Goal: Task Accomplishment & Management: Manage account settings

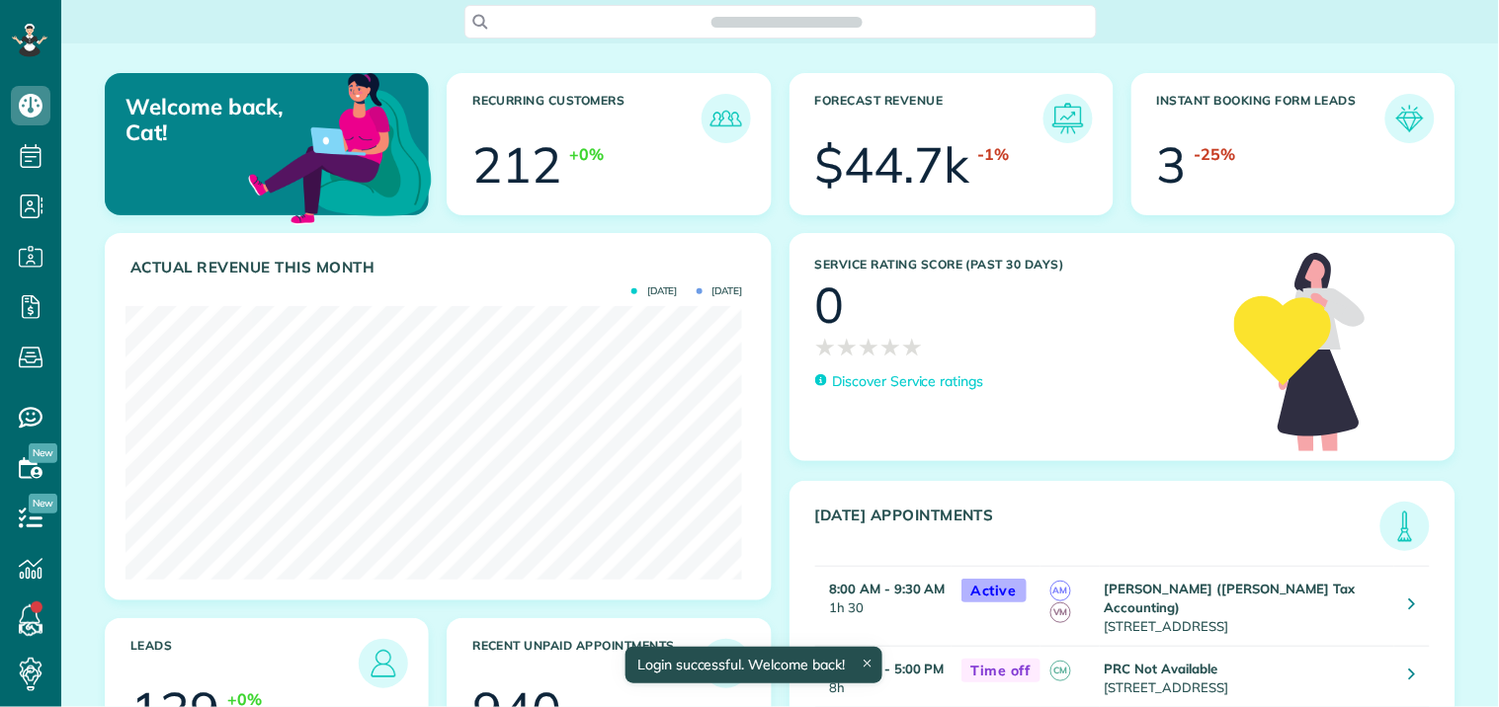
scroll to position [274, 617]
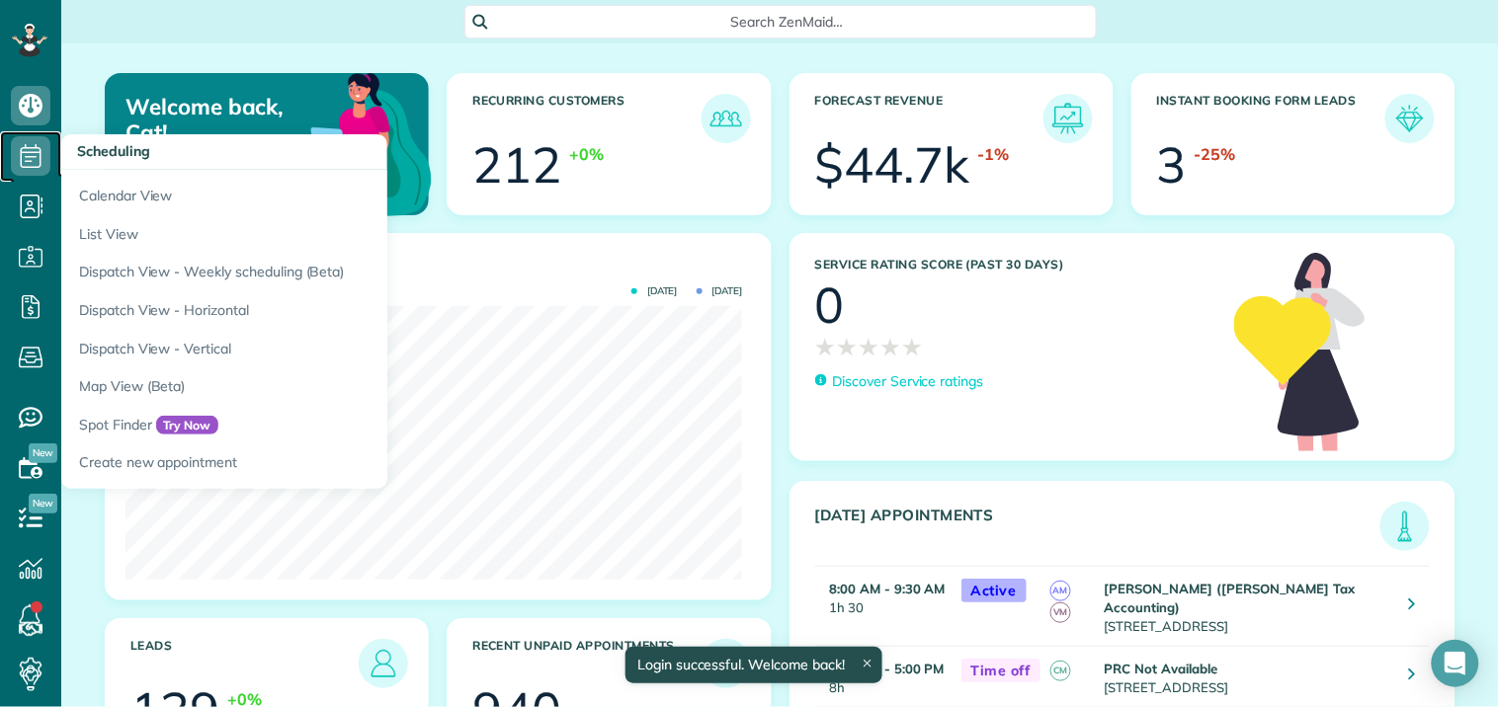
click at [31, 161] on use at bounding box center [31, 156] width 21 height 24
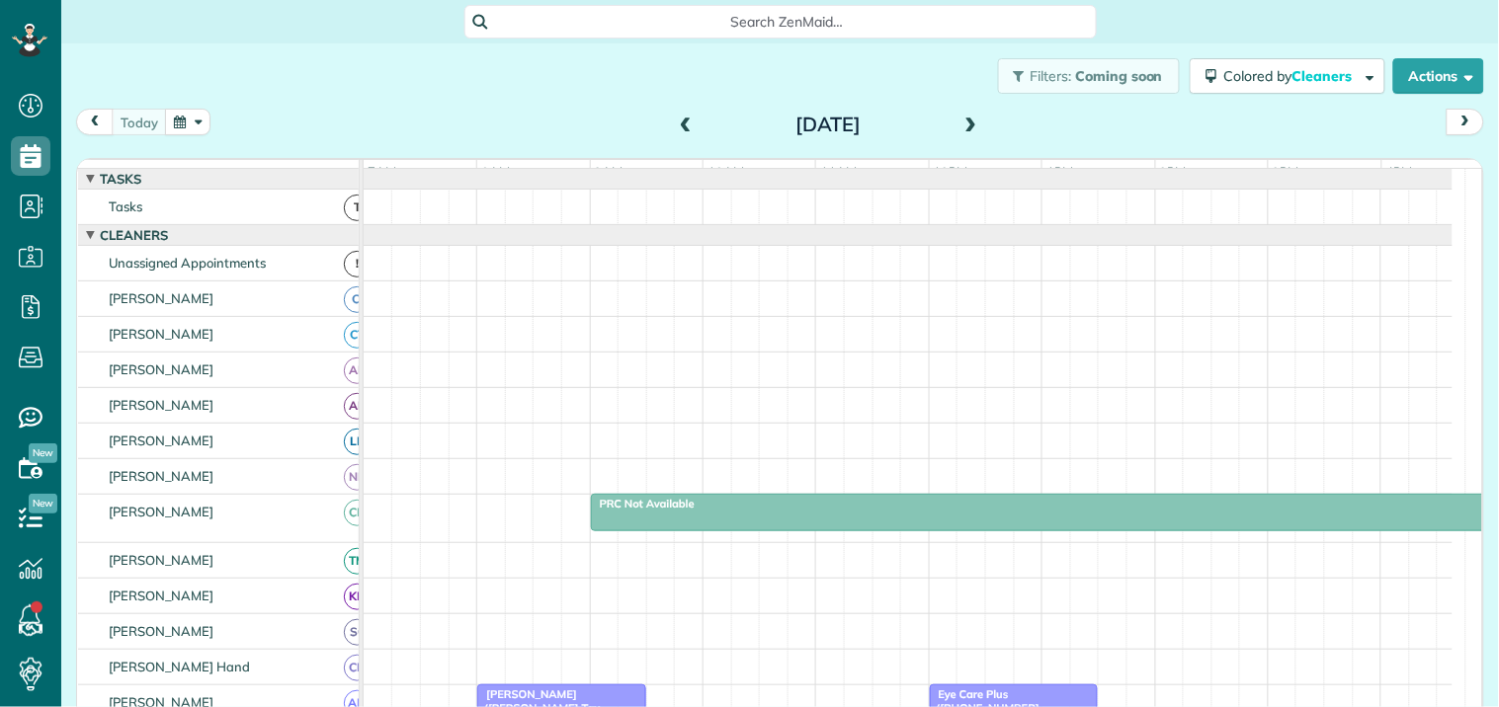
scroll to position [8, 8]
click at [199, 116] on button "button" at bounding box center [187, 122] width 45 height 27
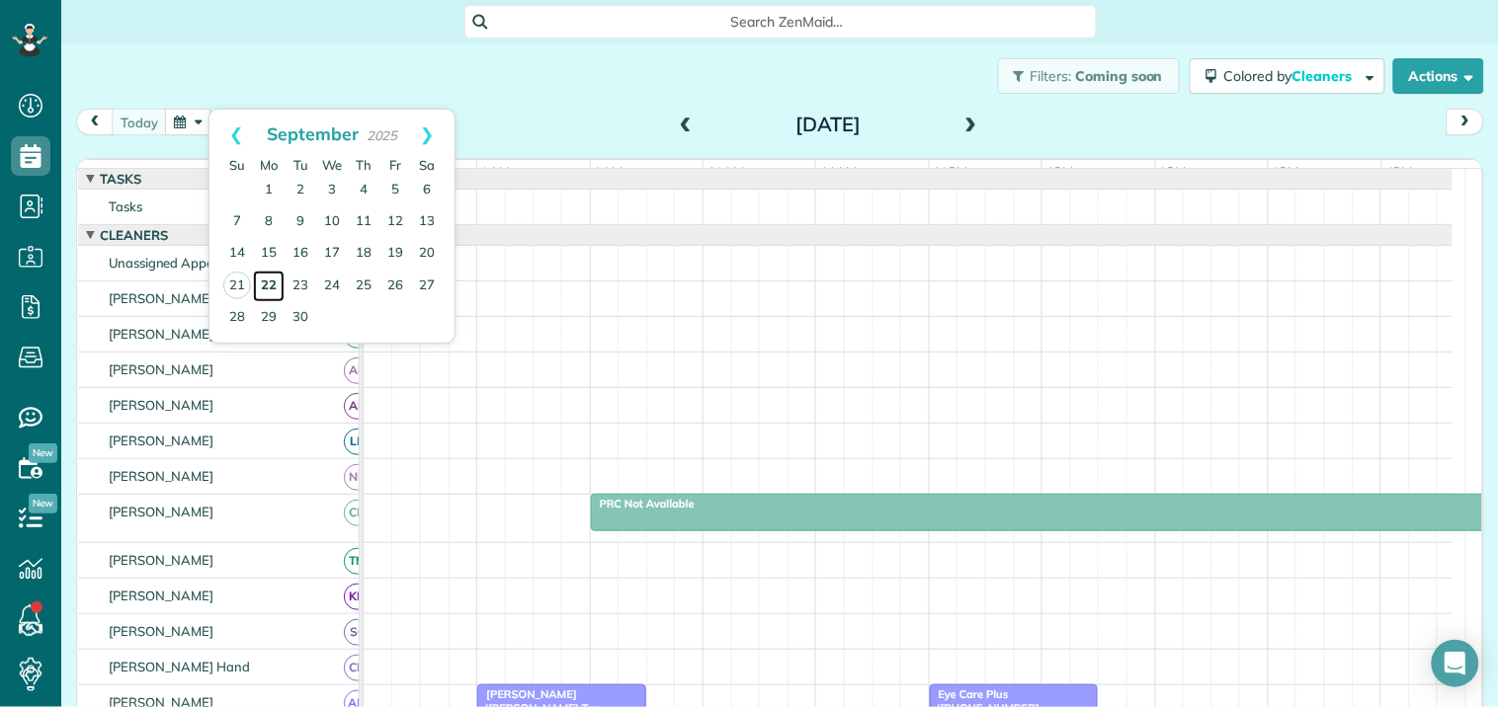
click at [272, 280] on link "22" at bounding box center [269, 287] width 32 height 32
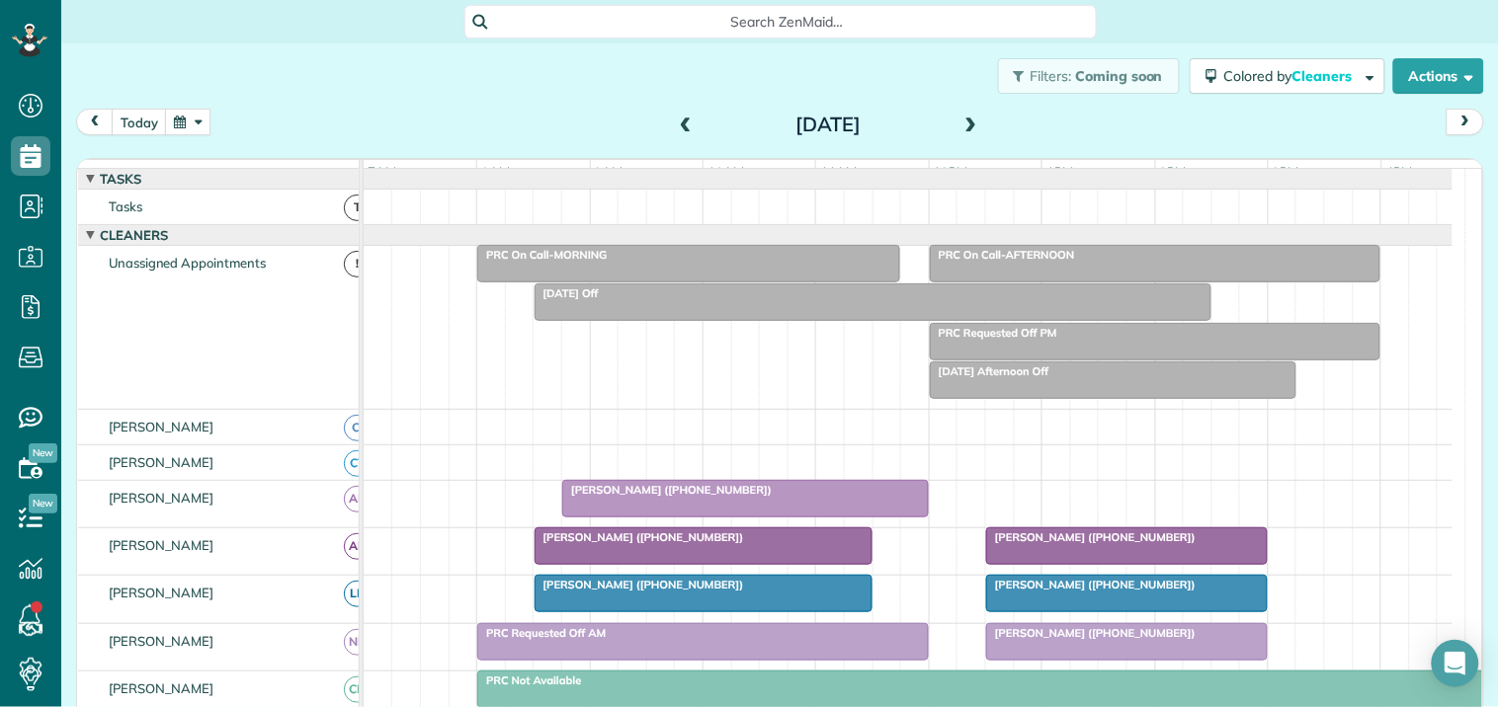
scroll to position [219, 0]
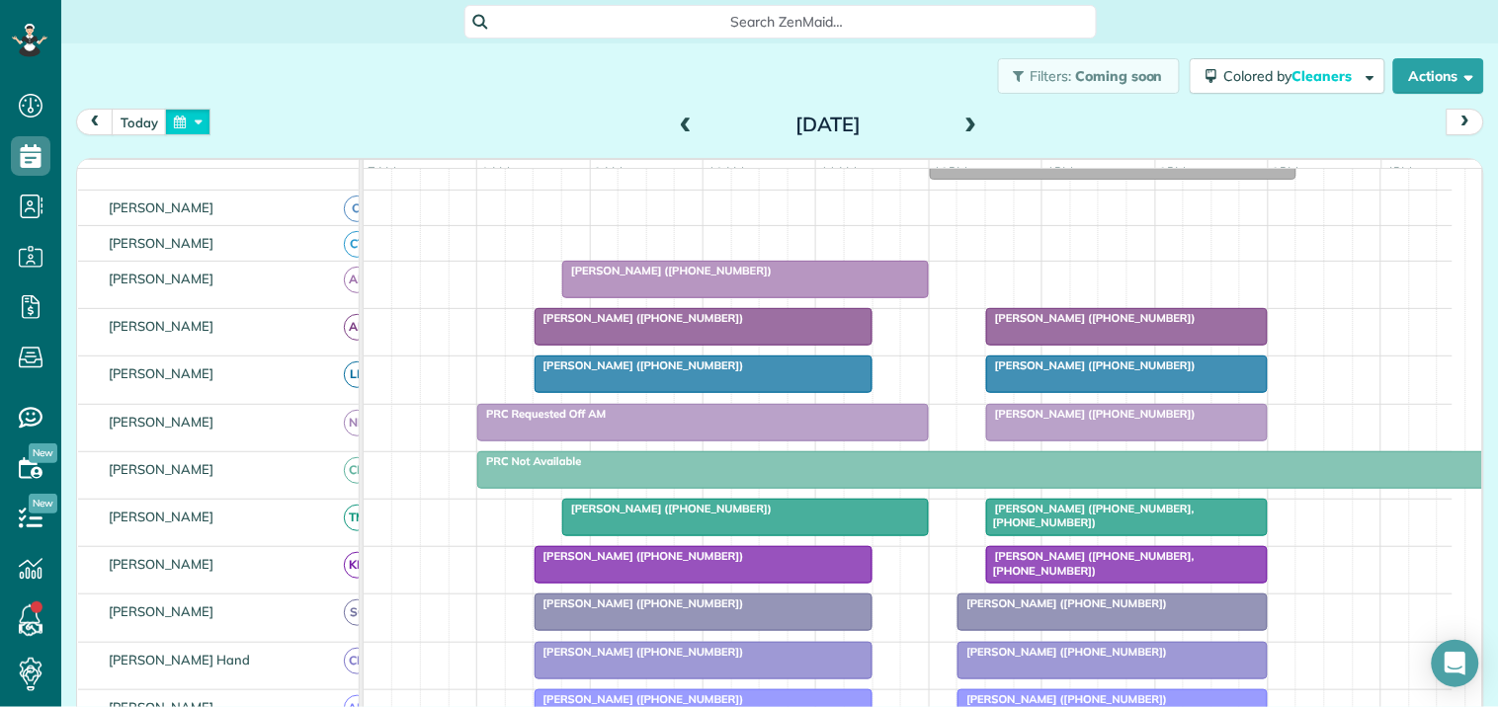
click at [190, 119] on button "button" at bounding box center [187, 122] width 45 height 27
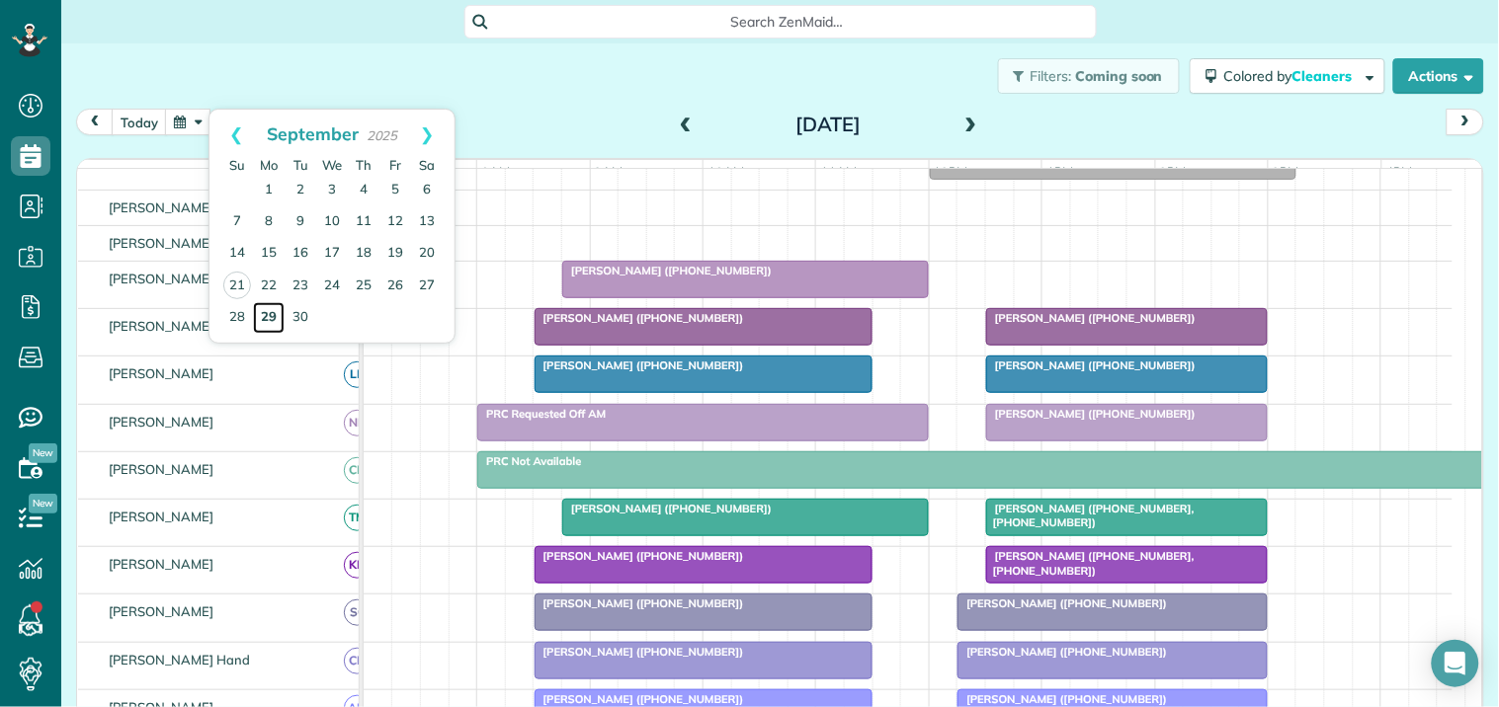
click at [264, 313] on link "29" at bounding box center [269, 318] width 32 height 32
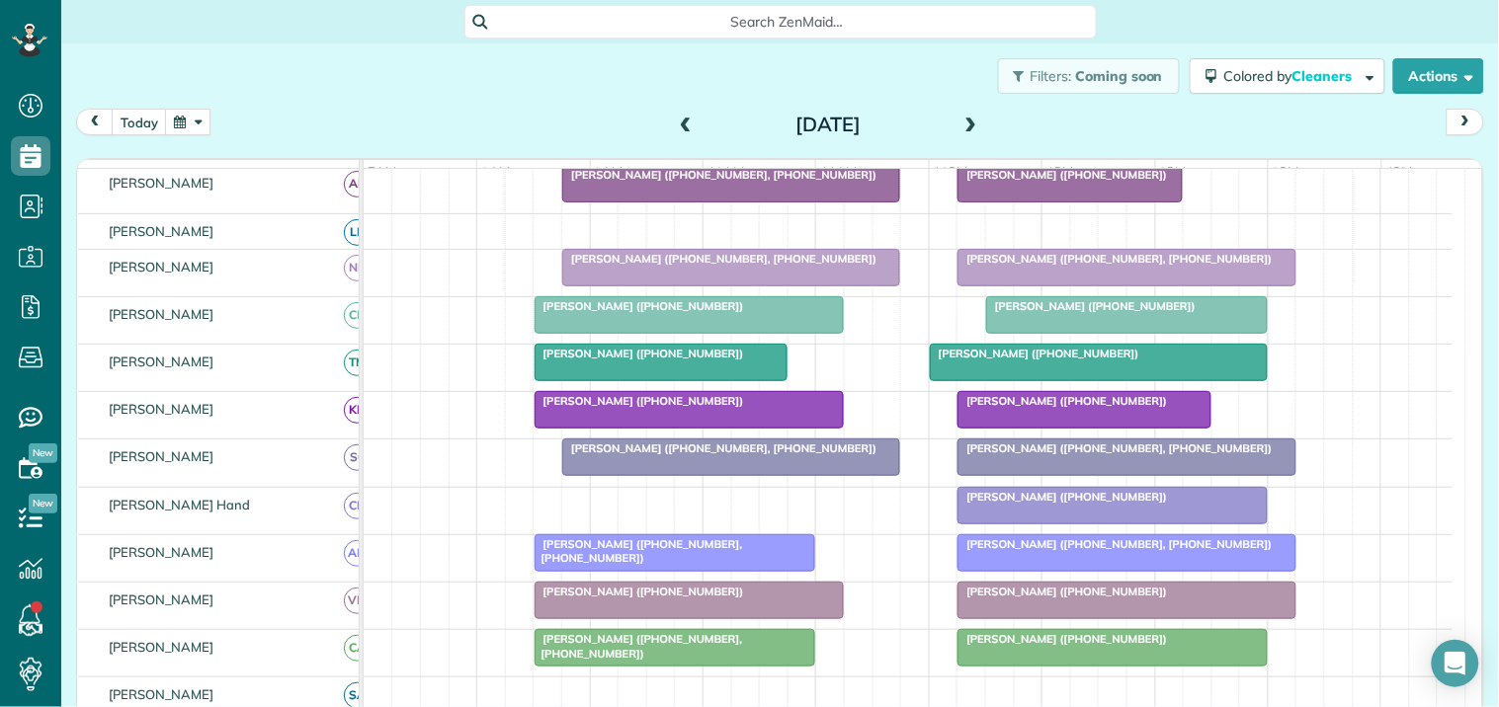
scroll to position [368, 0]
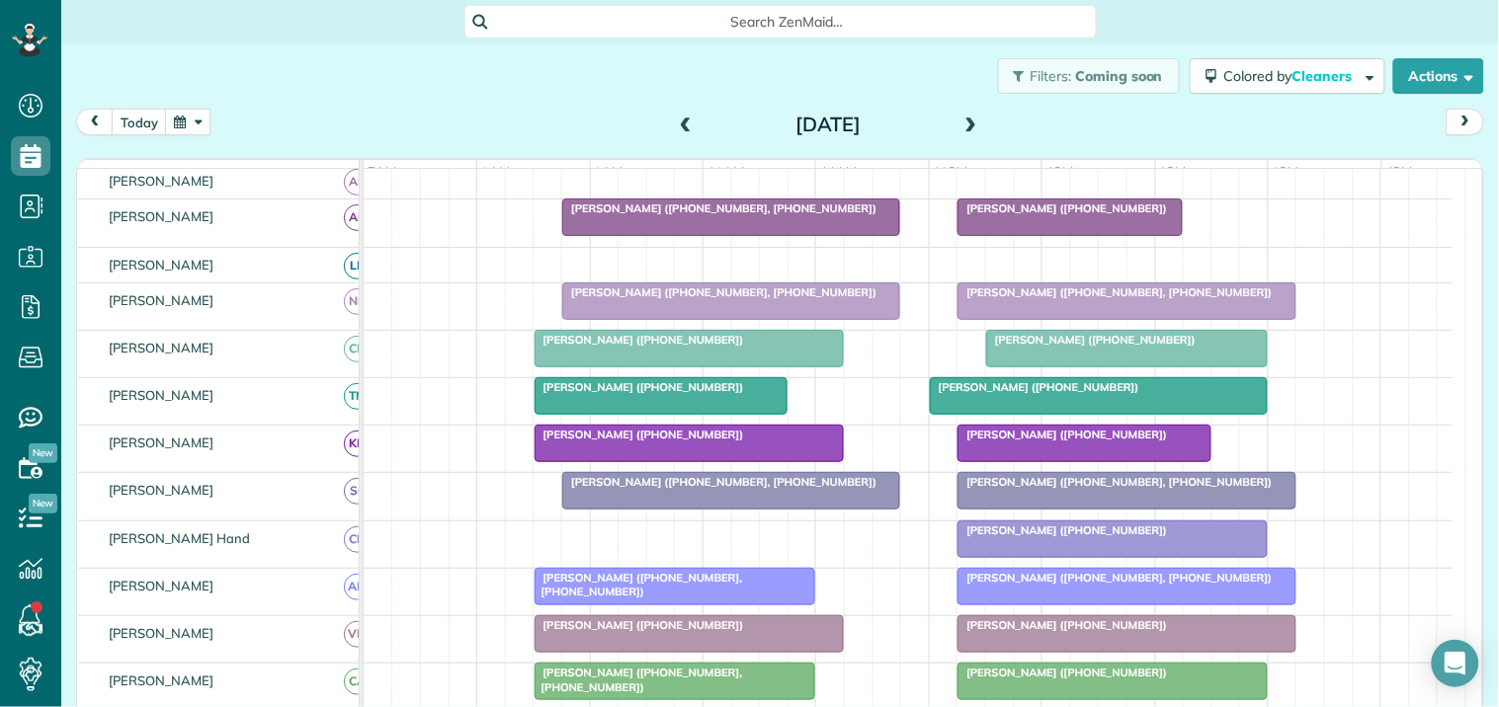
click at [966, 122] on span at bounding box center [971, 126] width 22 height 18
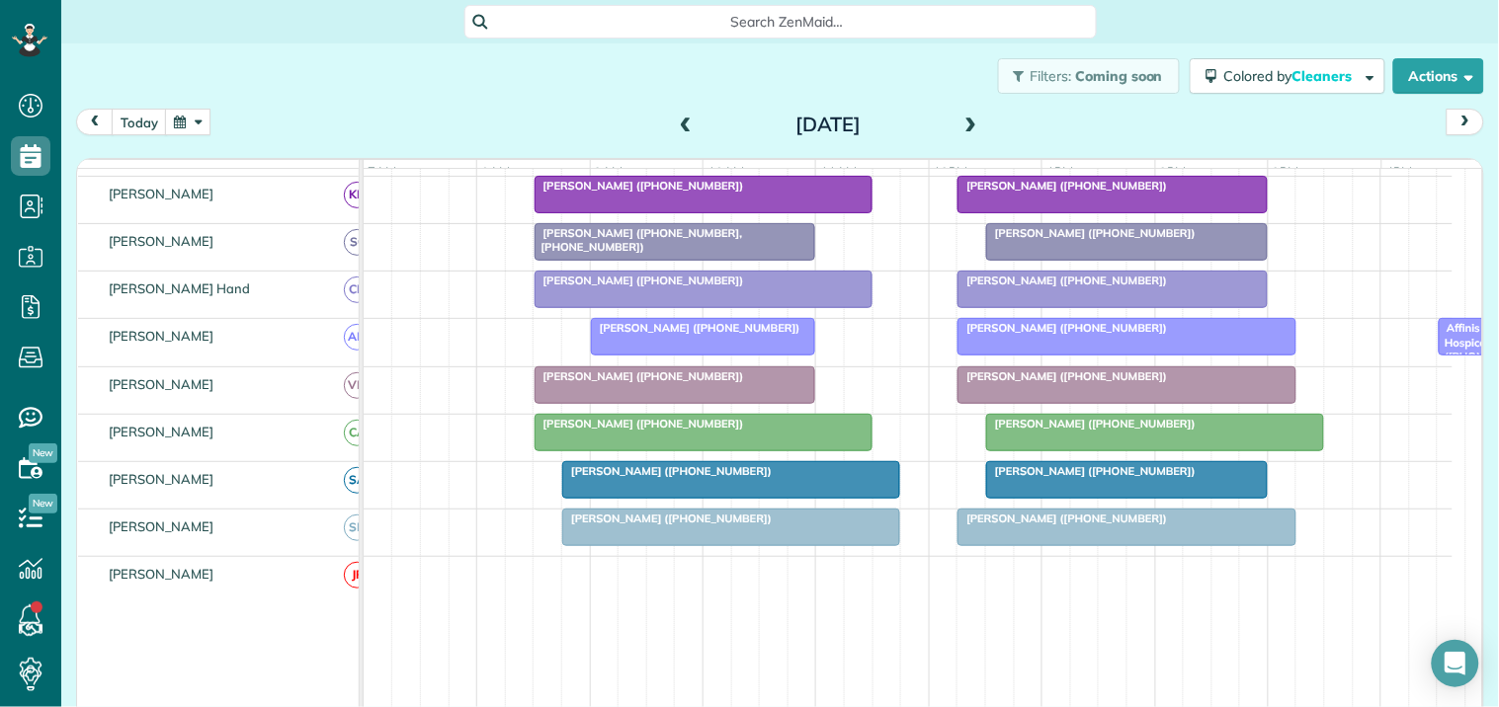
scroll to position [0, 0]
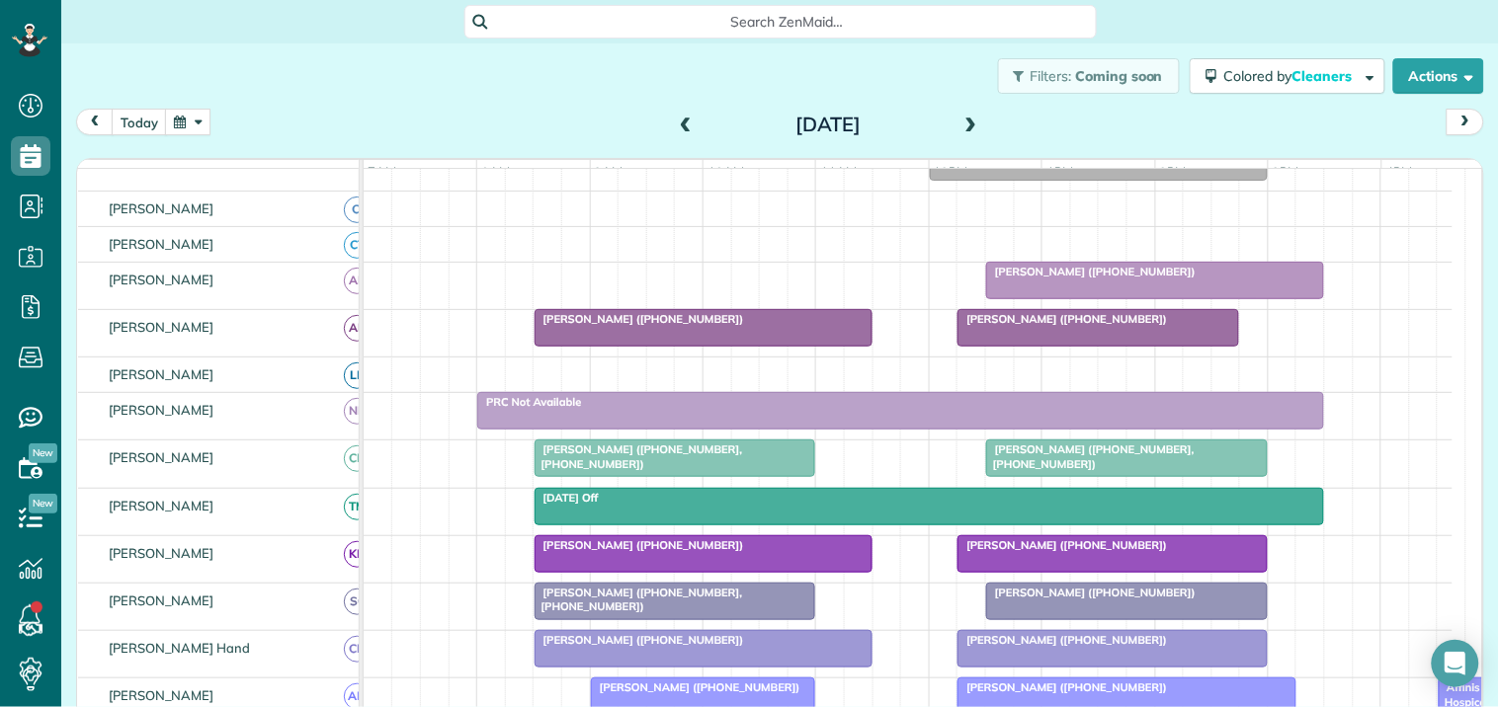
click at [962, 125] on span at bounding box center [971, 126] width 22 height 18
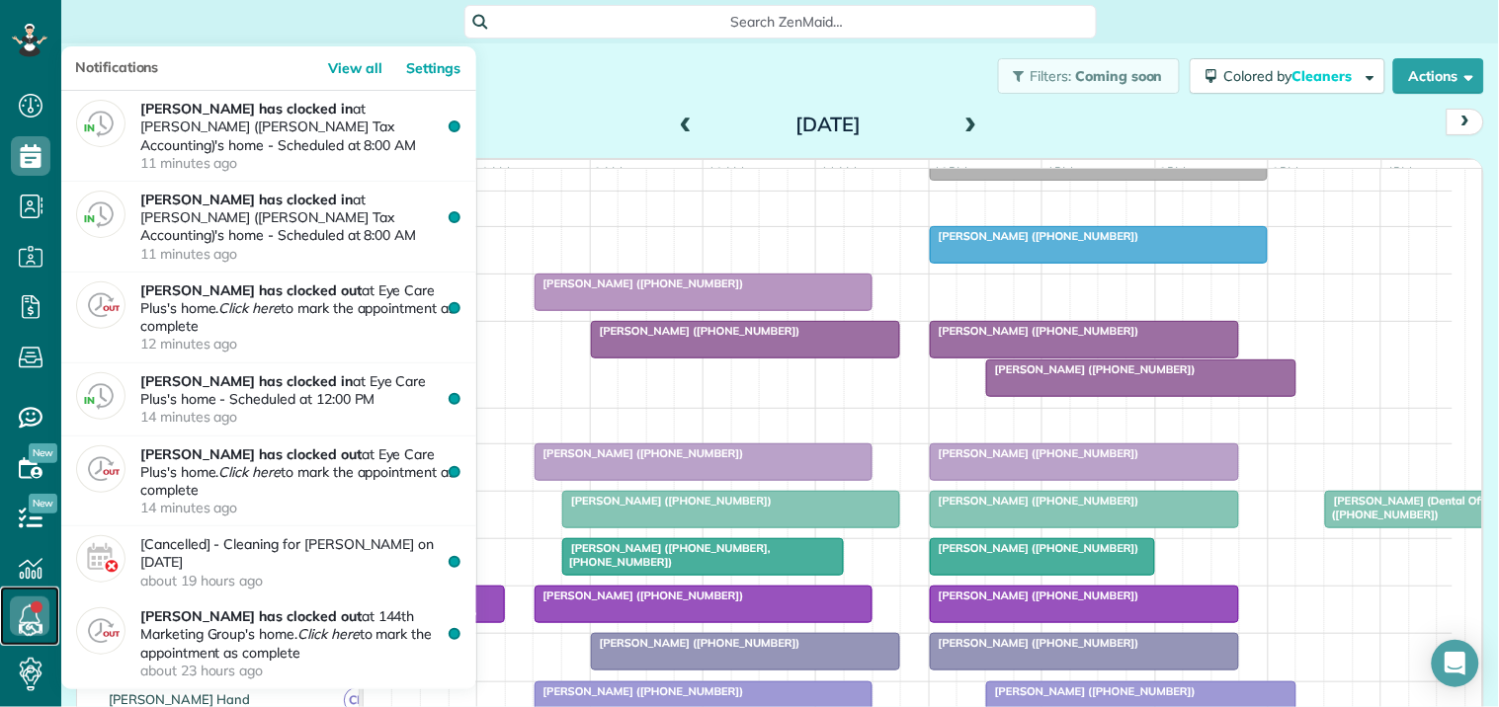
click at [24, 616] on icon at bounding box center [30, 617] width 40 height 40
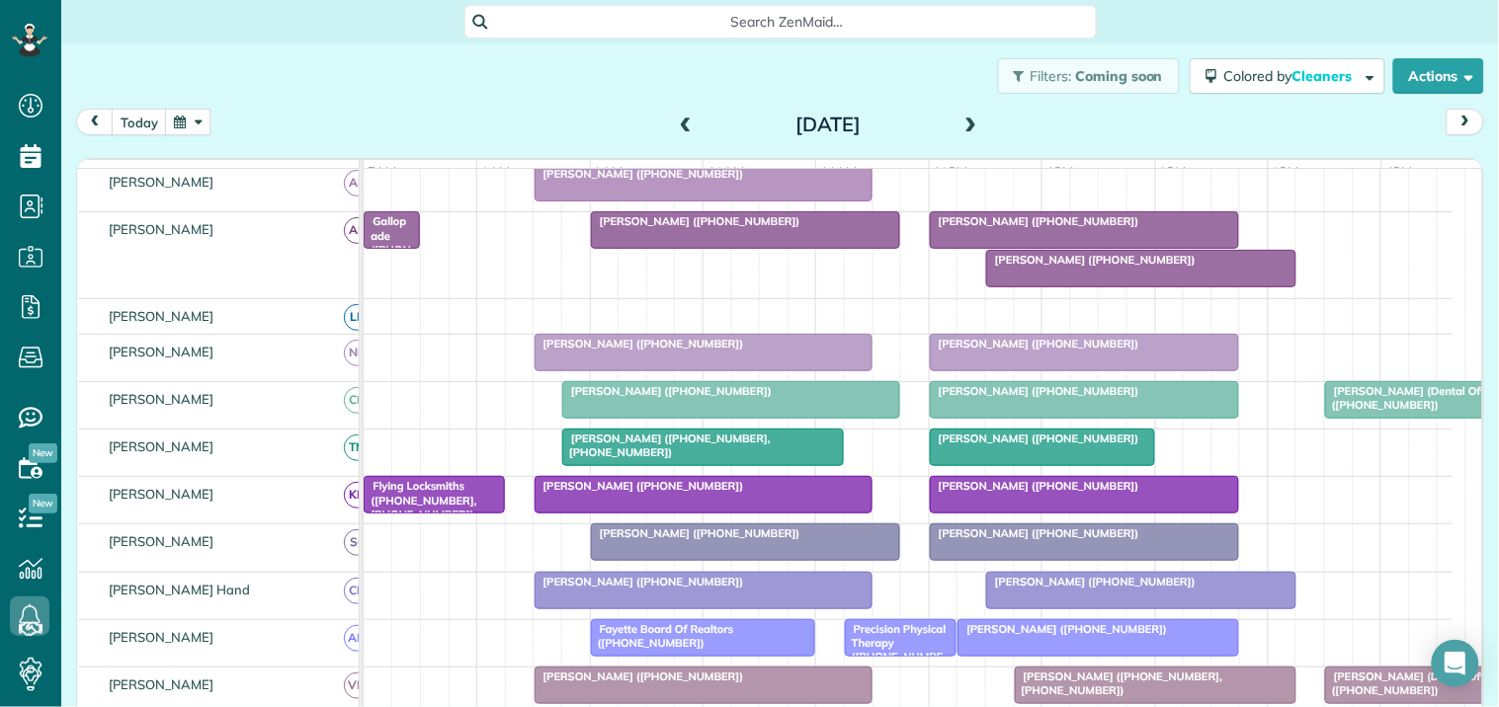
click at [960, 125] on span at bounding box center [971, 126] width 22 height 18
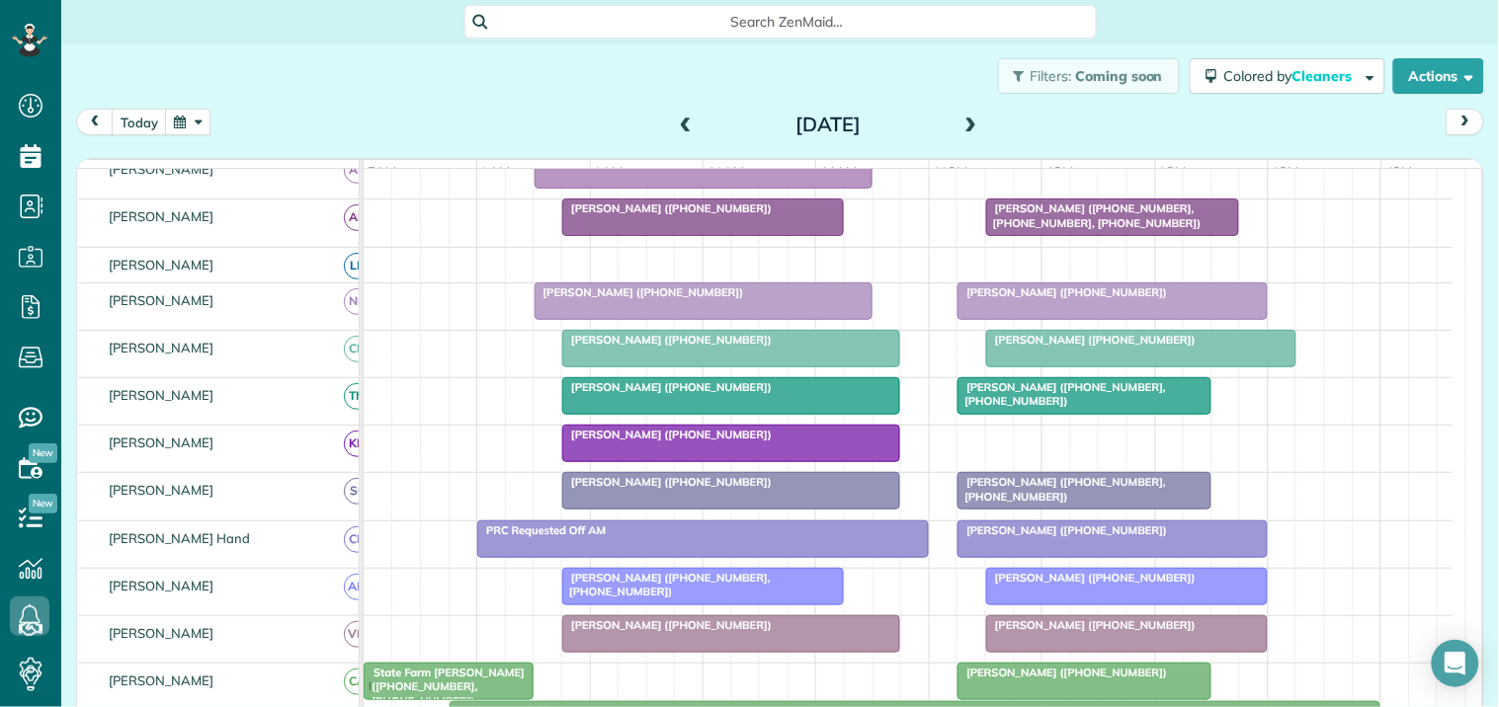
scroll to position [317, 0]
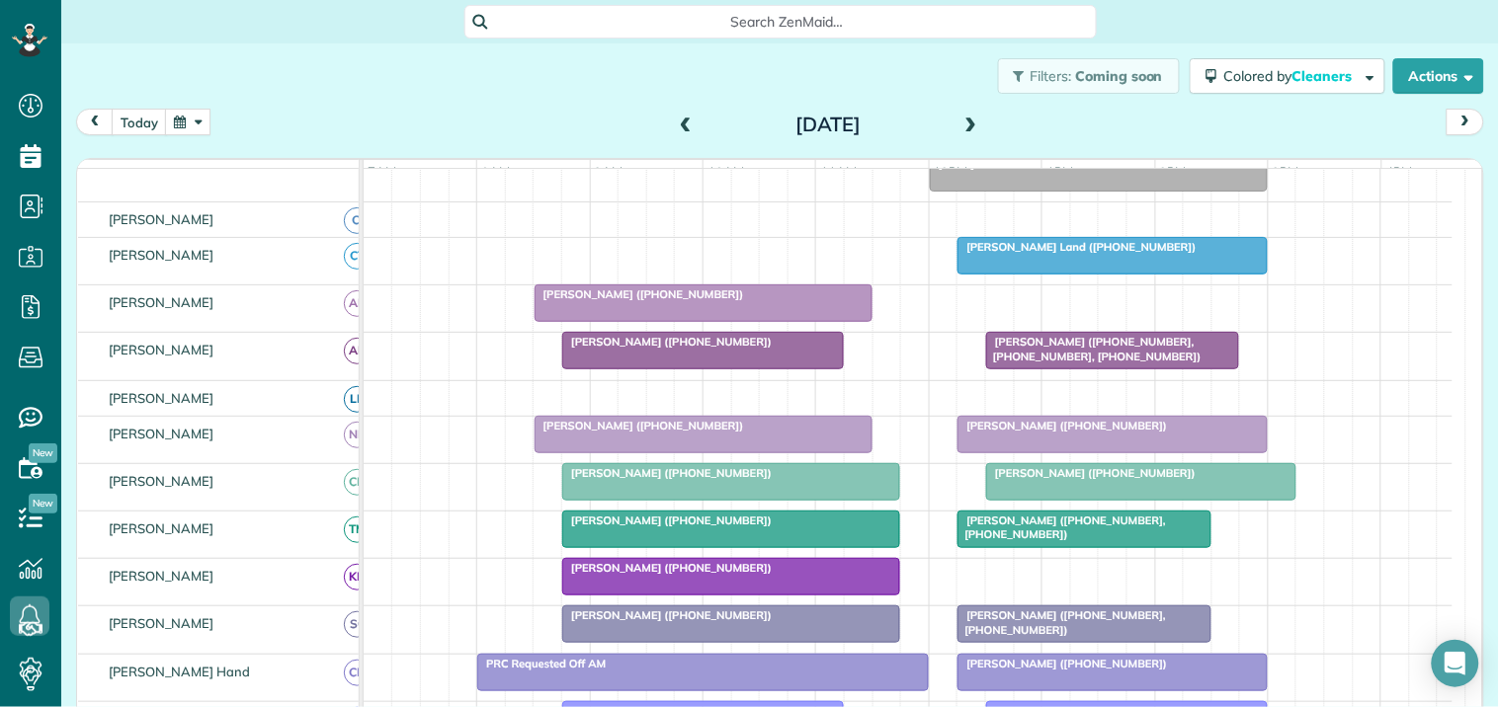
click at [675, 122] on span at bounding box center [686, 126] width 22 height 18
